Goal: Task Accomplishment & Management: Complete application form

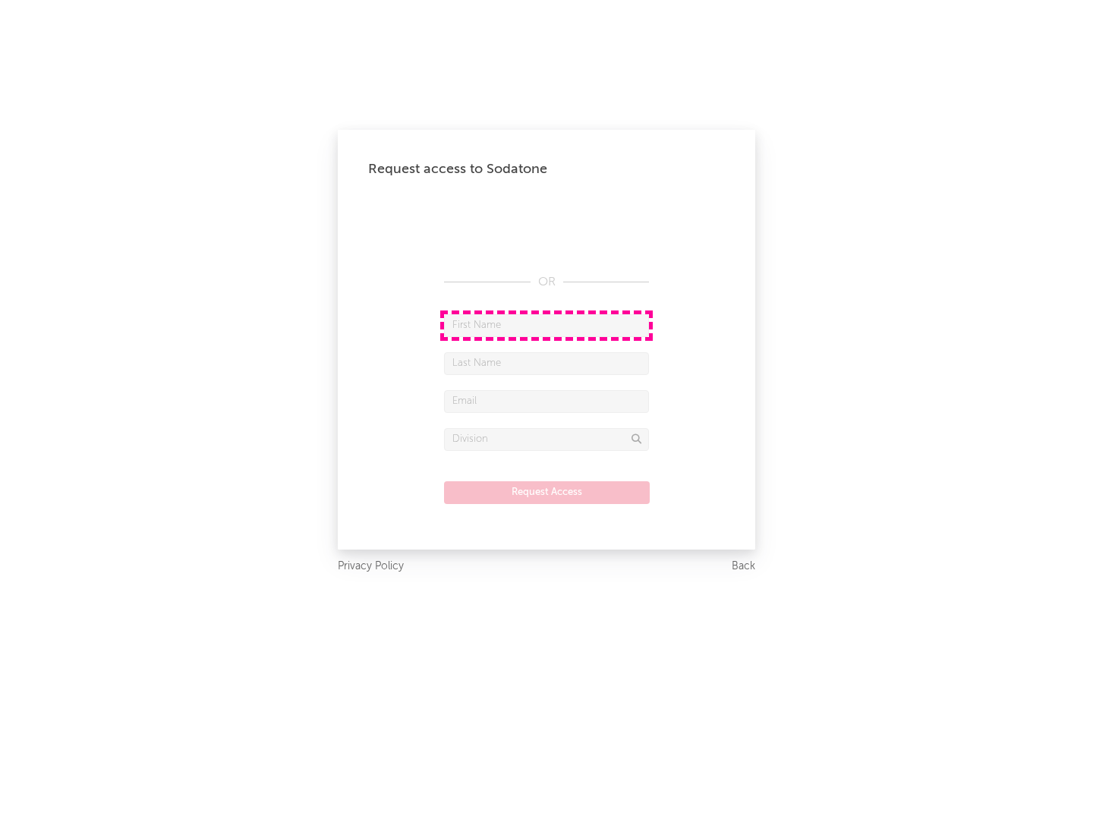
click at [546, 325] on input "text" at bounding box center [546, 325] width 205 height 23
type input "[PERSON_NAME]"
click at [546, 363] on input "text" at bounding box center [546, 363] width 205 height 23
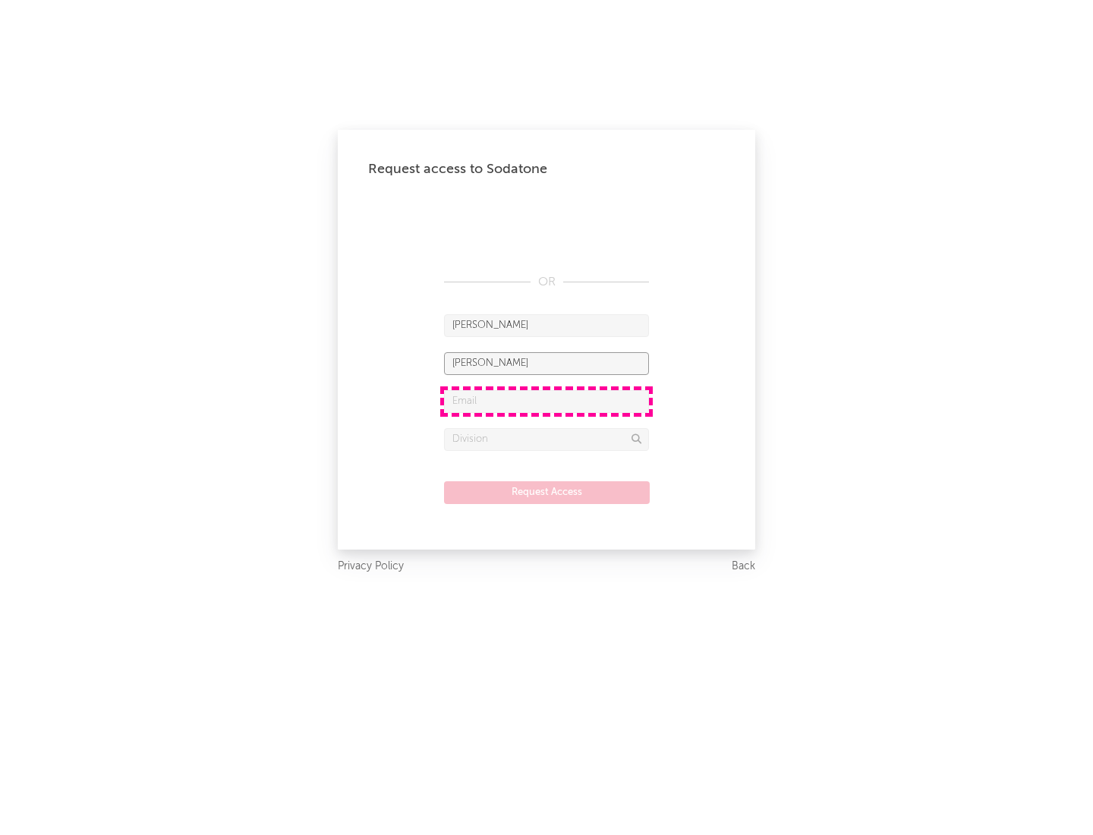
type input "[PERSON_NAME]"
click at [546, 401] on input "text" at bounding box center [546, 401] width 205 height 23
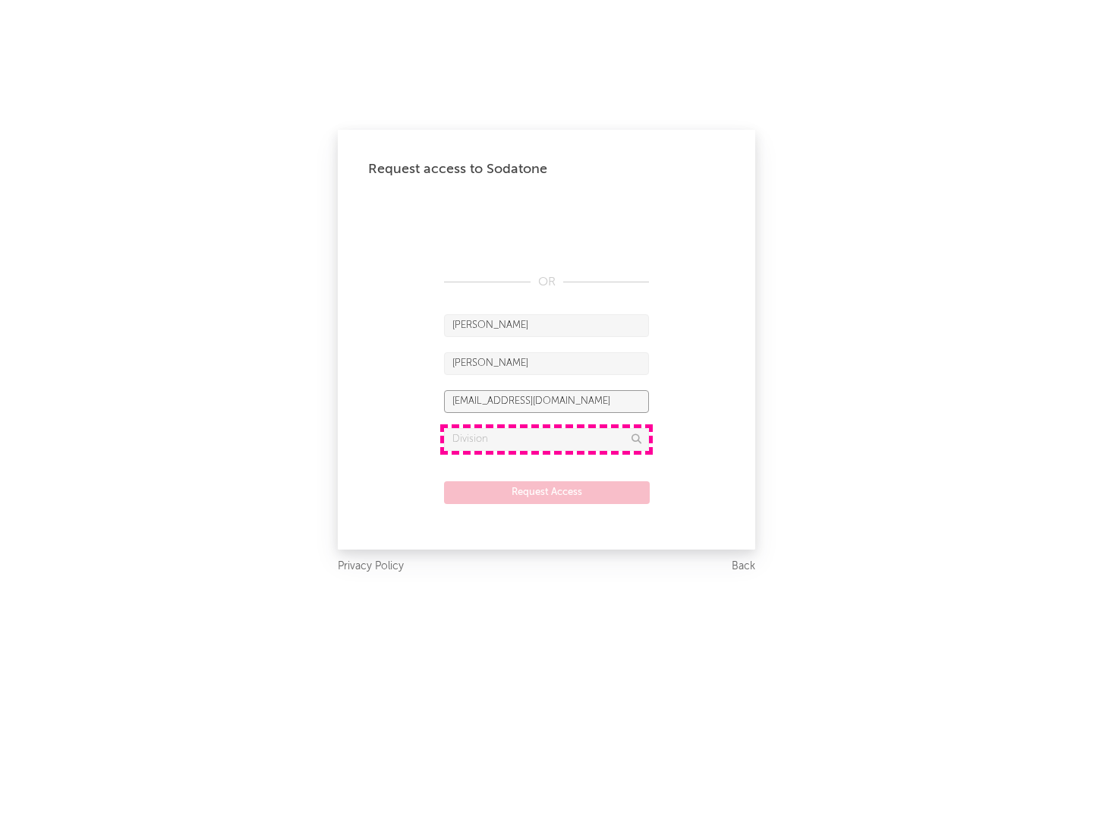
type input "[EMAIL_ADDRESS][DOMAIN_NAME]"
click at [546, 439] on input "text" at bounding box center [546, 439] width 205 height 23
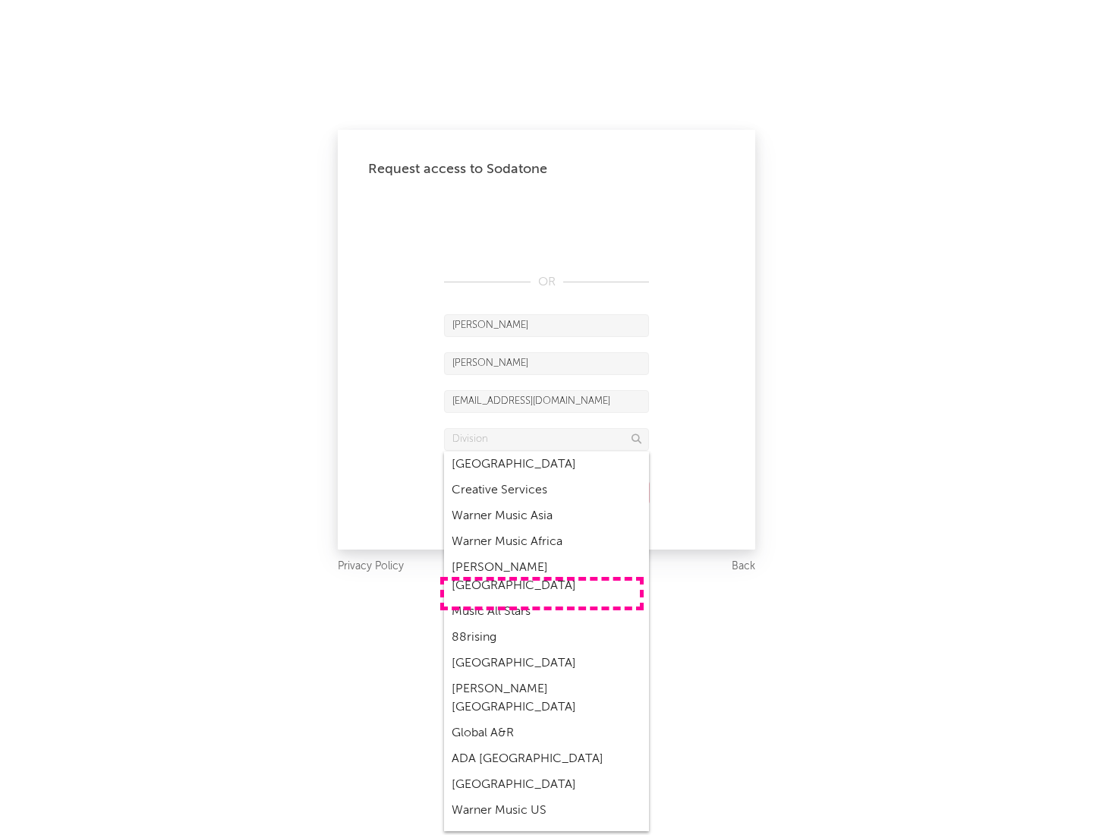
click at [542, 599] on div "Music All Stars" at bounding box center [546, 612] width 205 height 26
type input "Music All Stars"
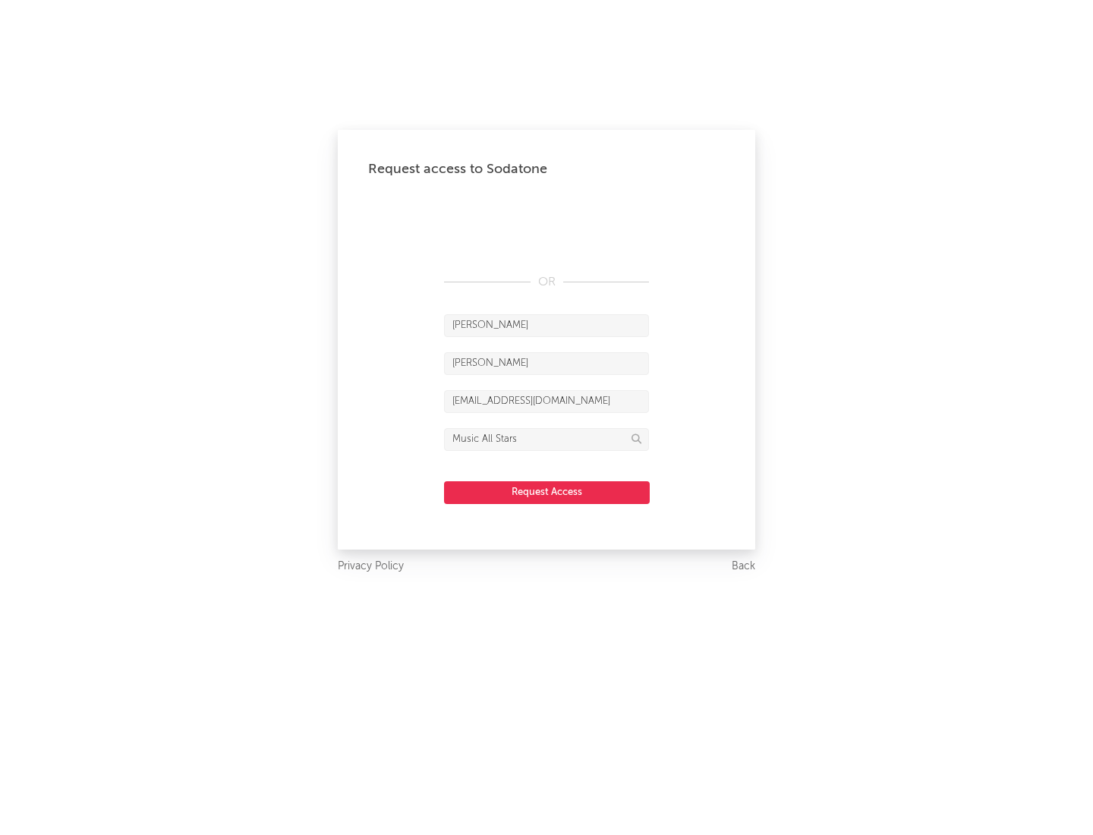
click at [546, 492] on button "Request Access" at bounding box center [547, 492] width 206 height 23
